Goal: Task Accomplishment & Management: Manage account settings

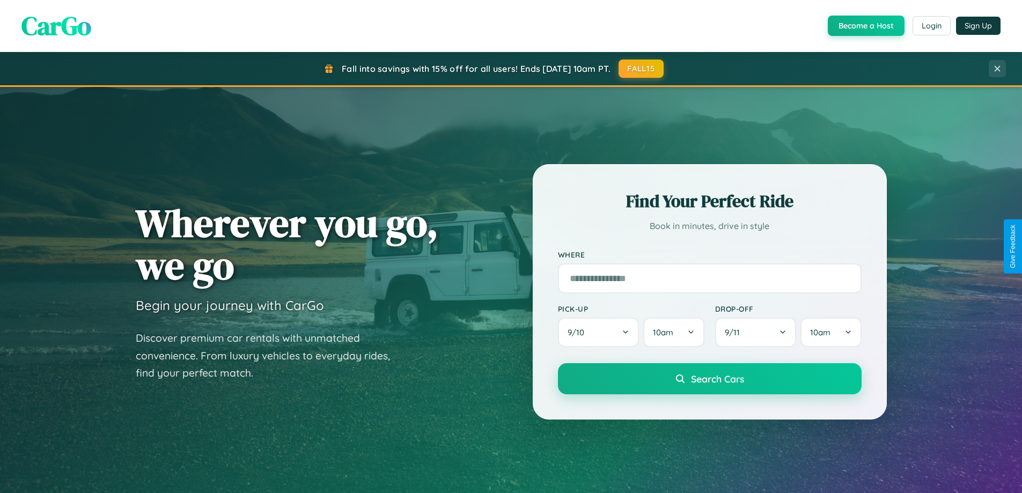
scroll to position [463, 0]
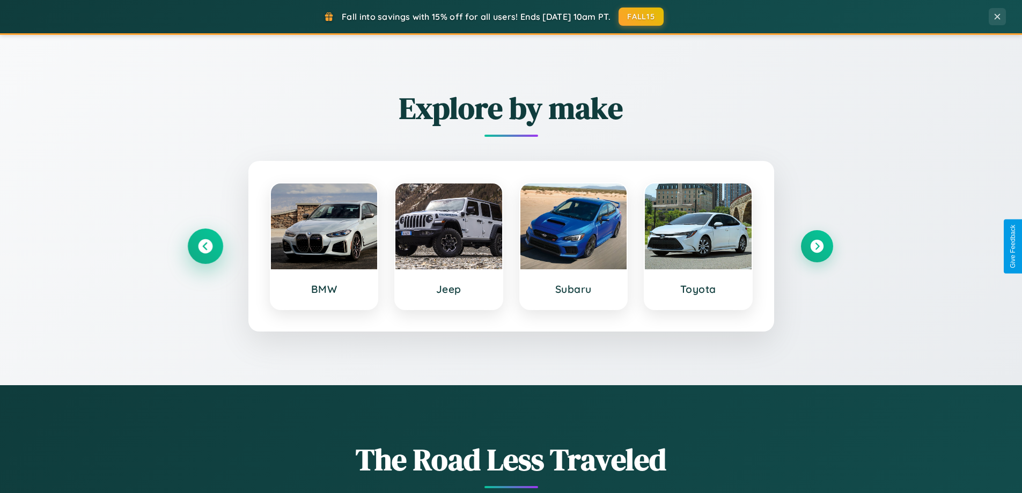
click at [205, 246] on icon at bounding box center [205, 246] width 14 height 14
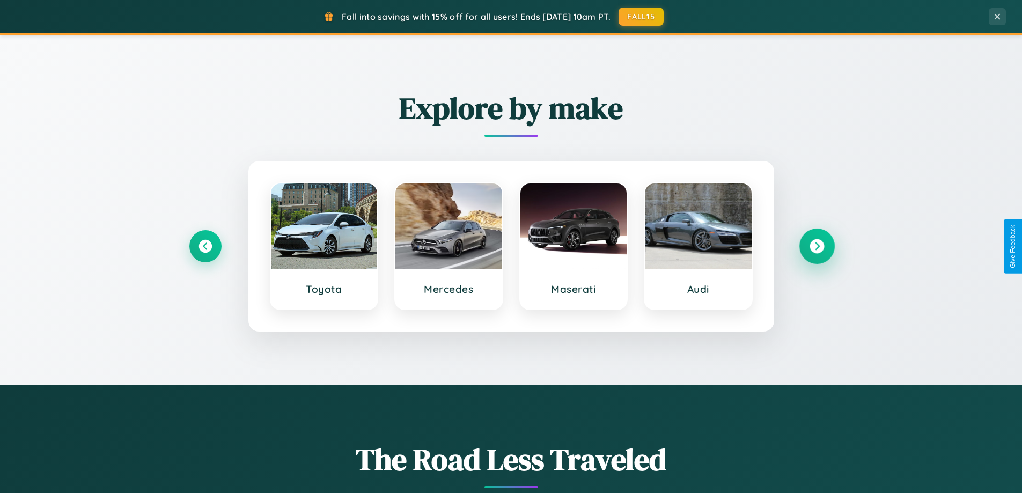
click at [817, 246] on icon at bounding box center [817, 246] width 14 height 14
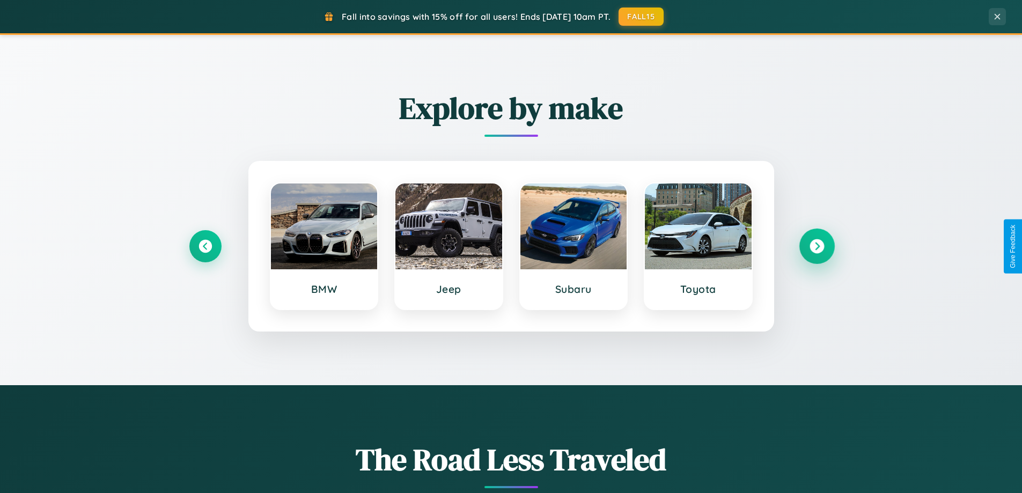
click at [817, 246] on icon at bounding box center [817, 246] width 14 height 14
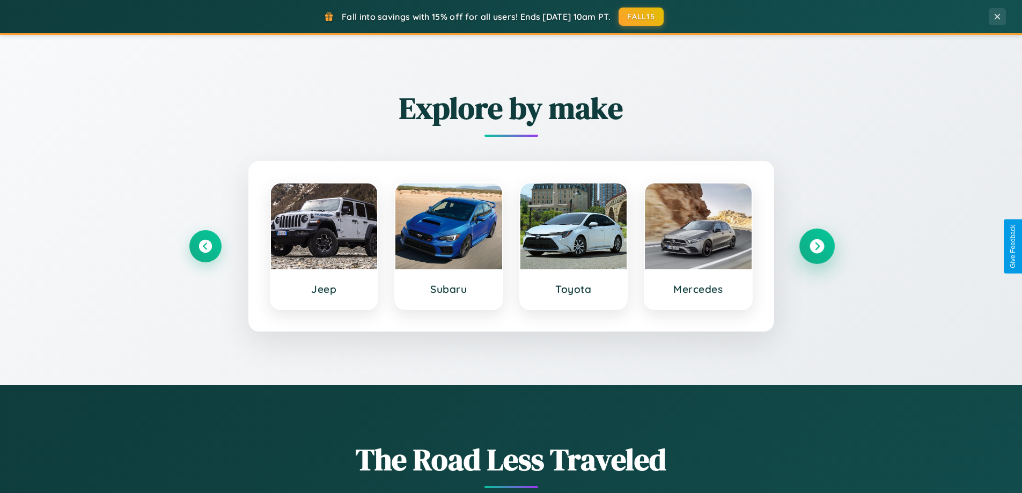
click at [817, 246] on icon at bounding box center [817, 246] width 14 height 14
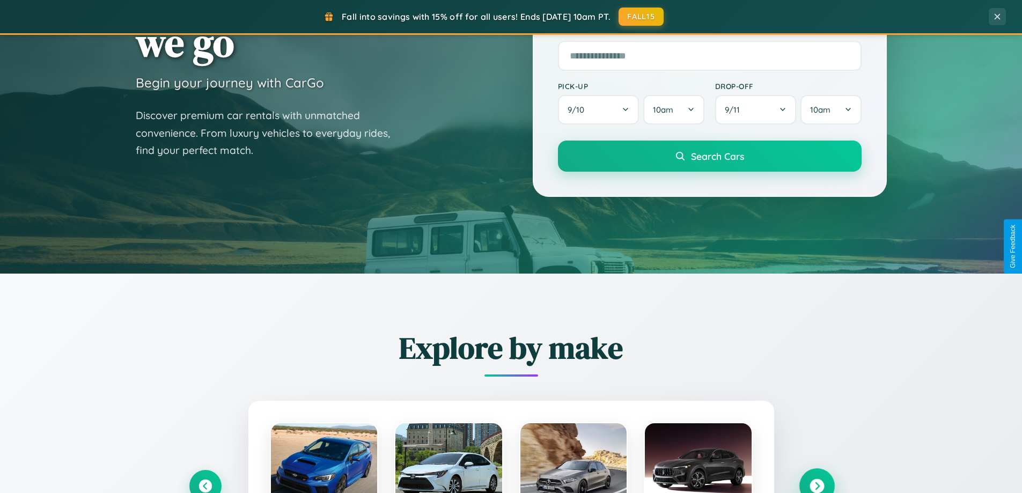
scroll to position [0, 0]
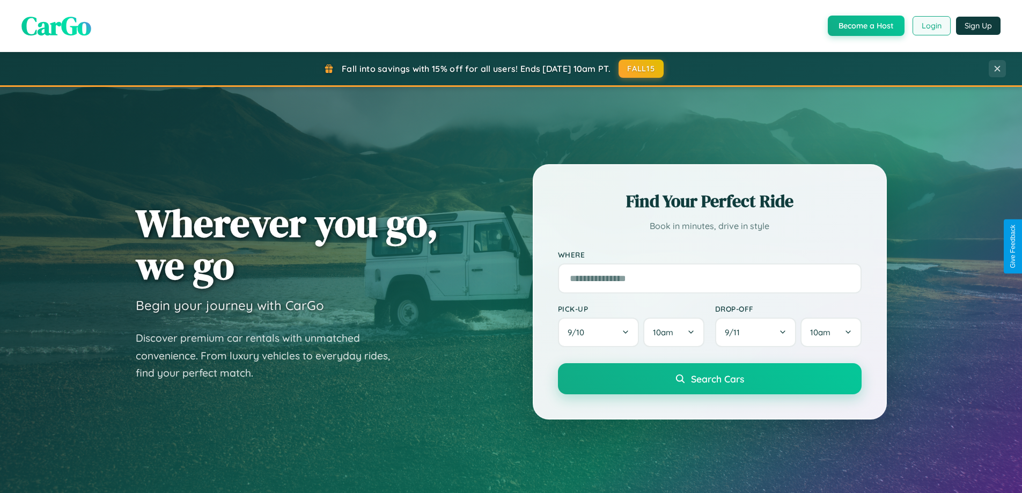
click at [931, 26] on button "Login" at bounding box center [932, 25] width 38 height 19
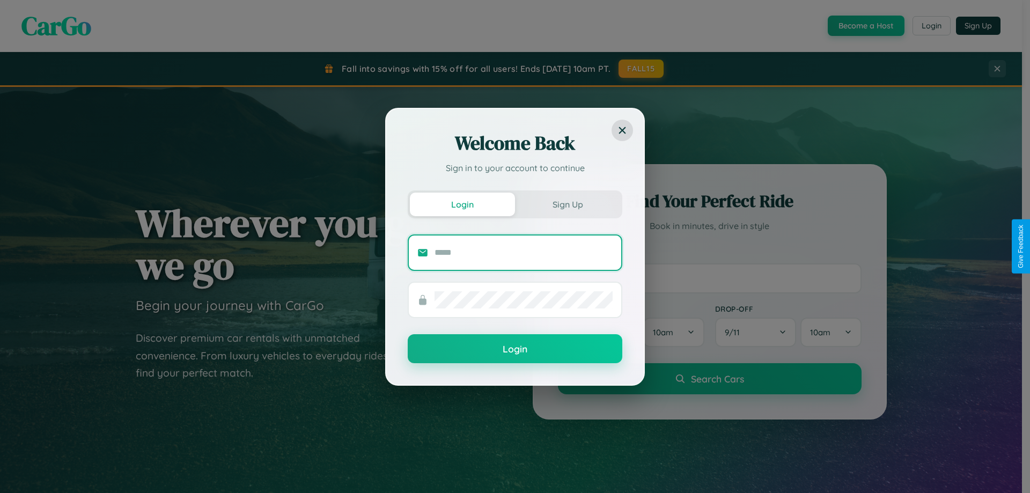
click at [524, 252] on input "text" at bounding box center [524, 252] width 178 height 17
type input "**********"
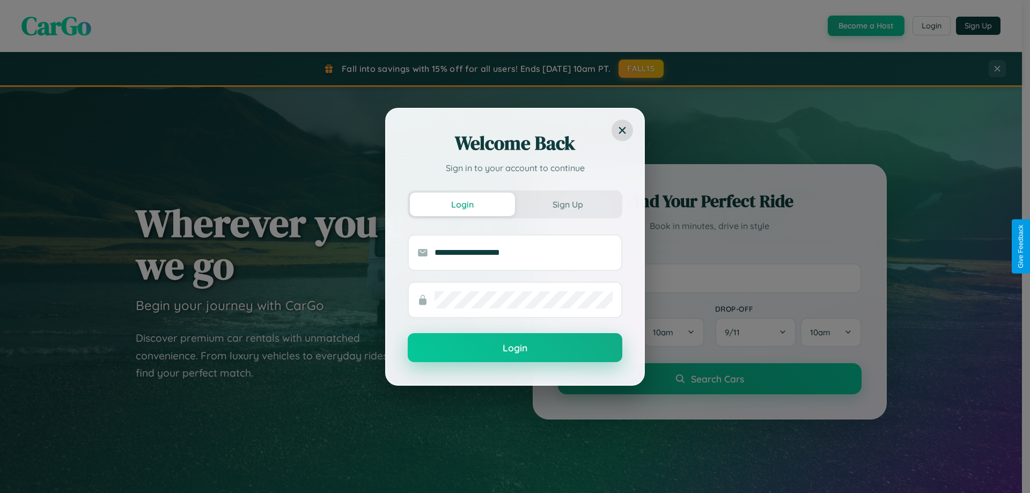
click at [515, 348] on button "Login" at bounding box center [515, 347] width 215 height 29
